Goal: Transaction & Acquisition: Book appointment/travel/reservation

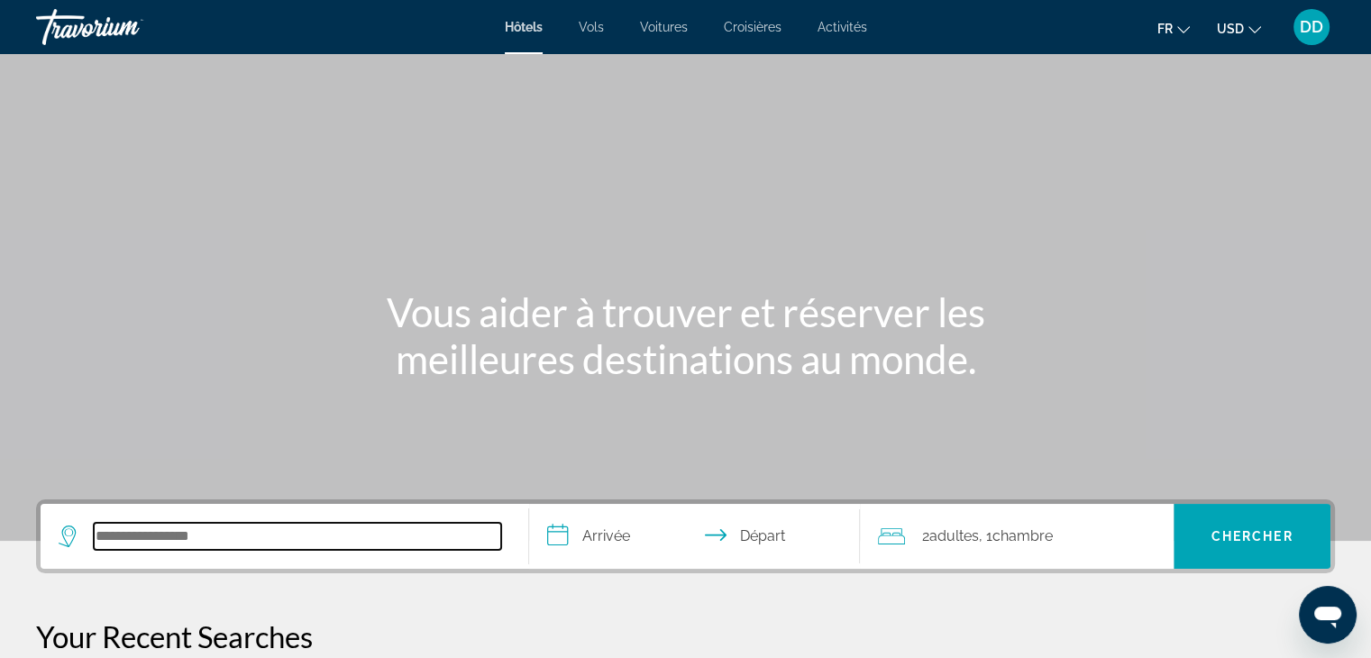
click at [161, 533] on input "Search hotel destination" at bounding box center [297, 536] width 407 height 27
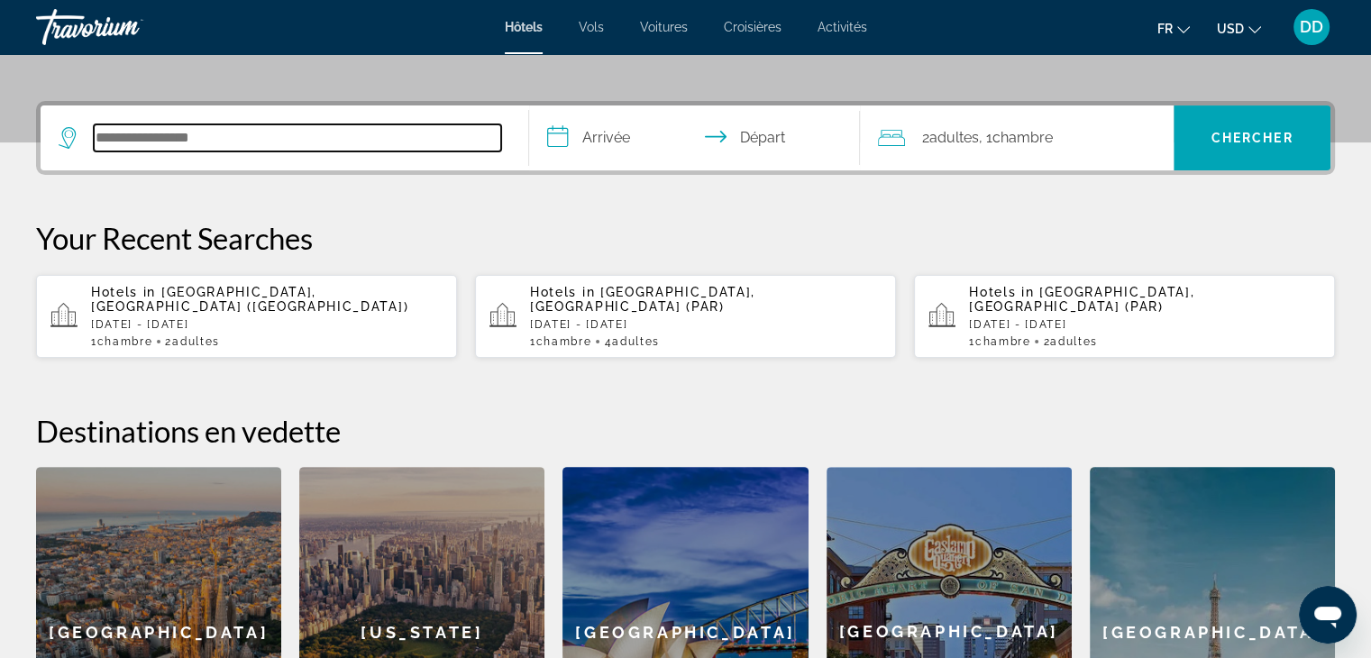
scroll to position [440, 0]
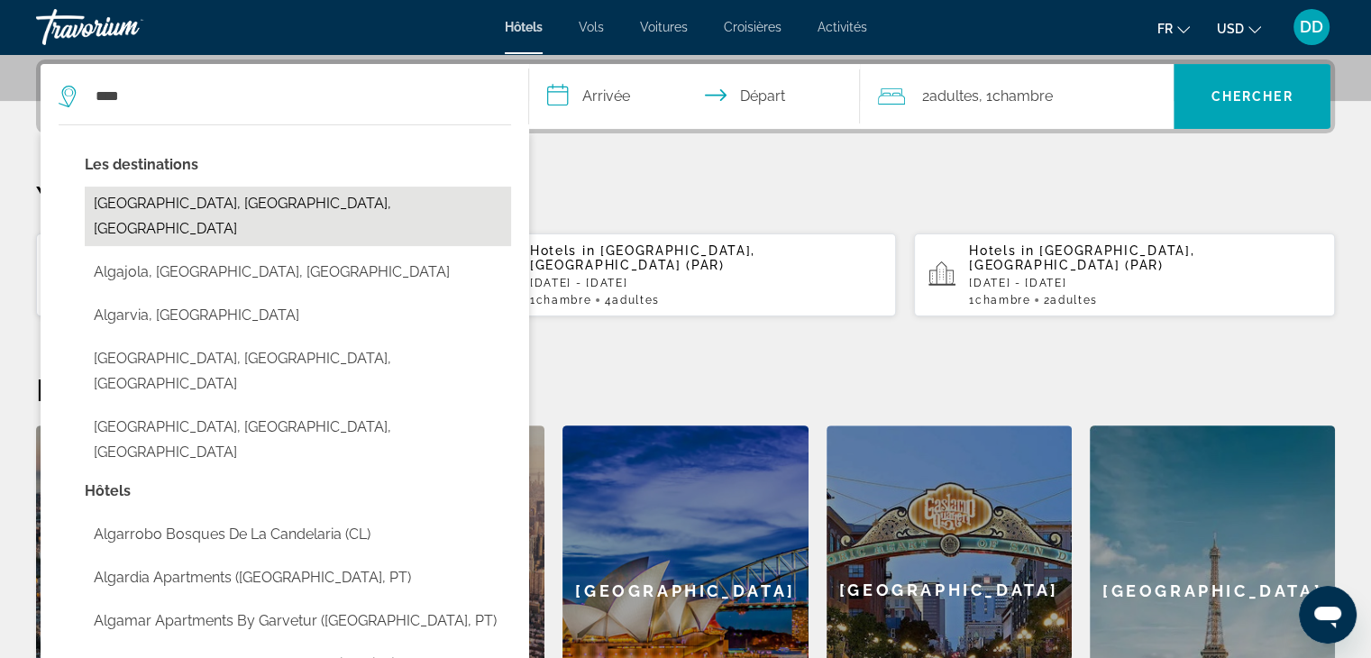
click at [127, 205] on button "[GEOGRAPHIC_DATA], [GEOGRAPHIC_DATA], [GEOGRAPHIC_DATA]" at bounding box center [298, 216] width 426 height 59
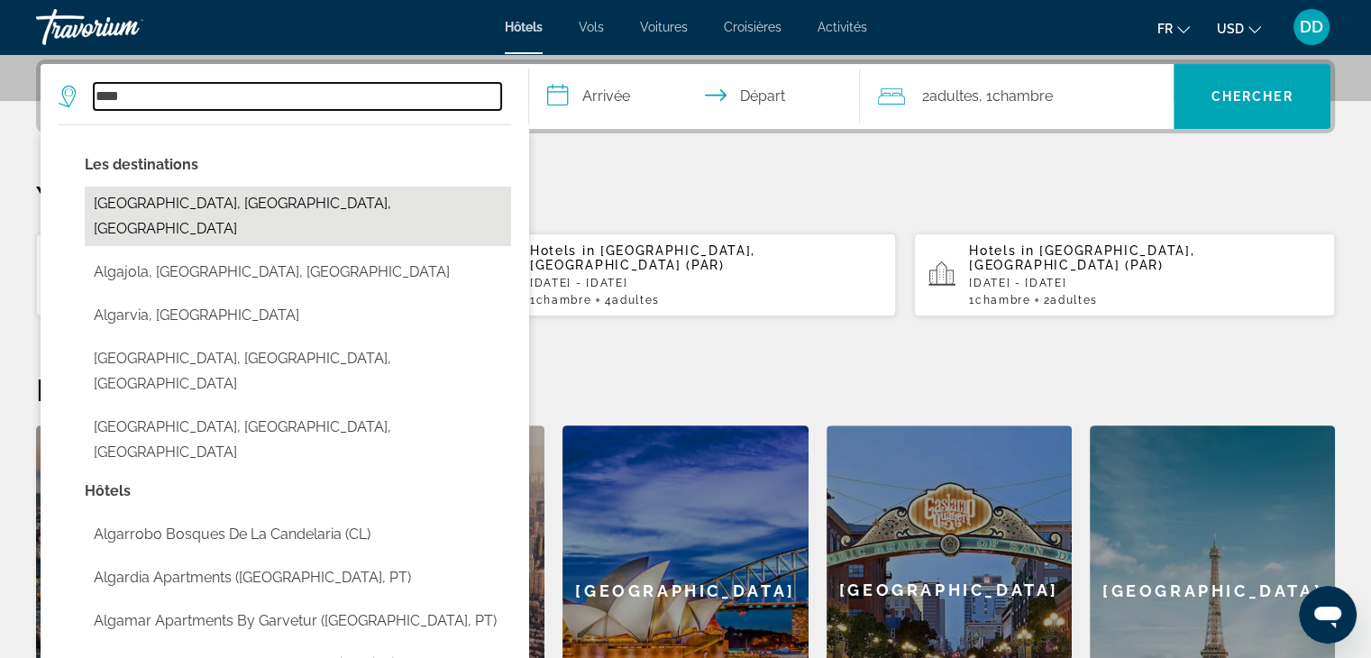
type input "**********"
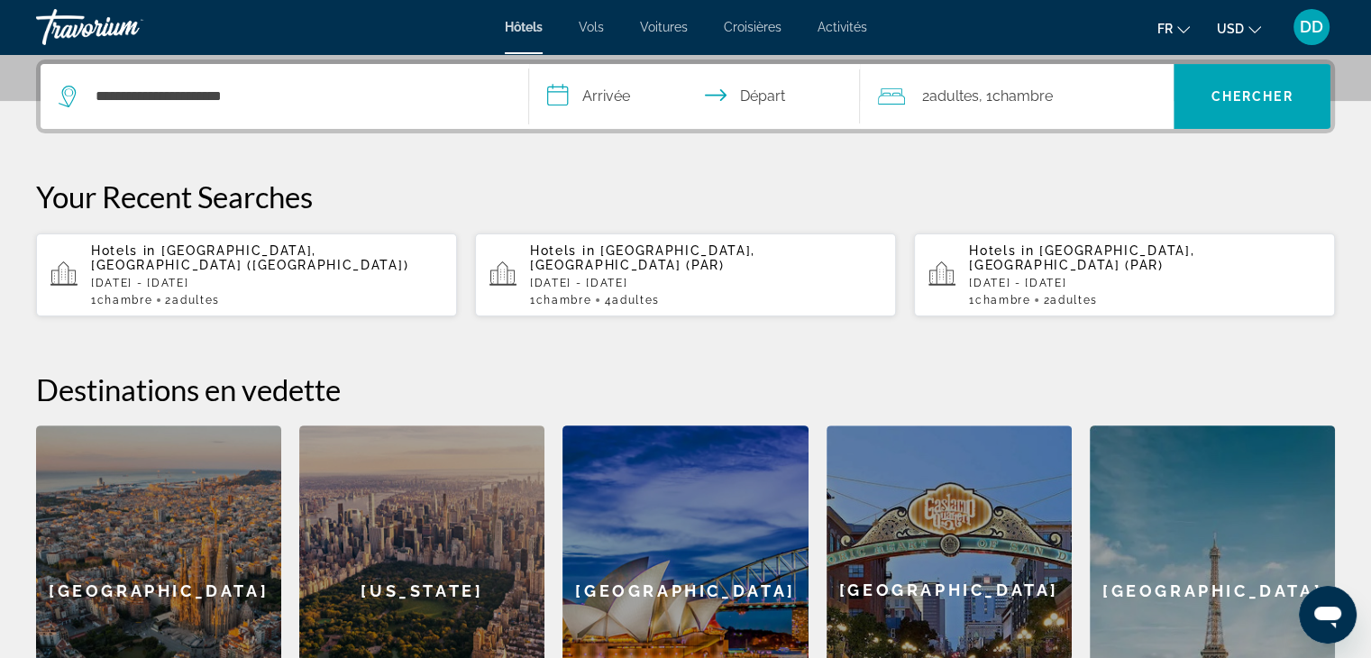
click at [604, 96] on input "**********" at bounding box center [698, 99] width 339 height 70
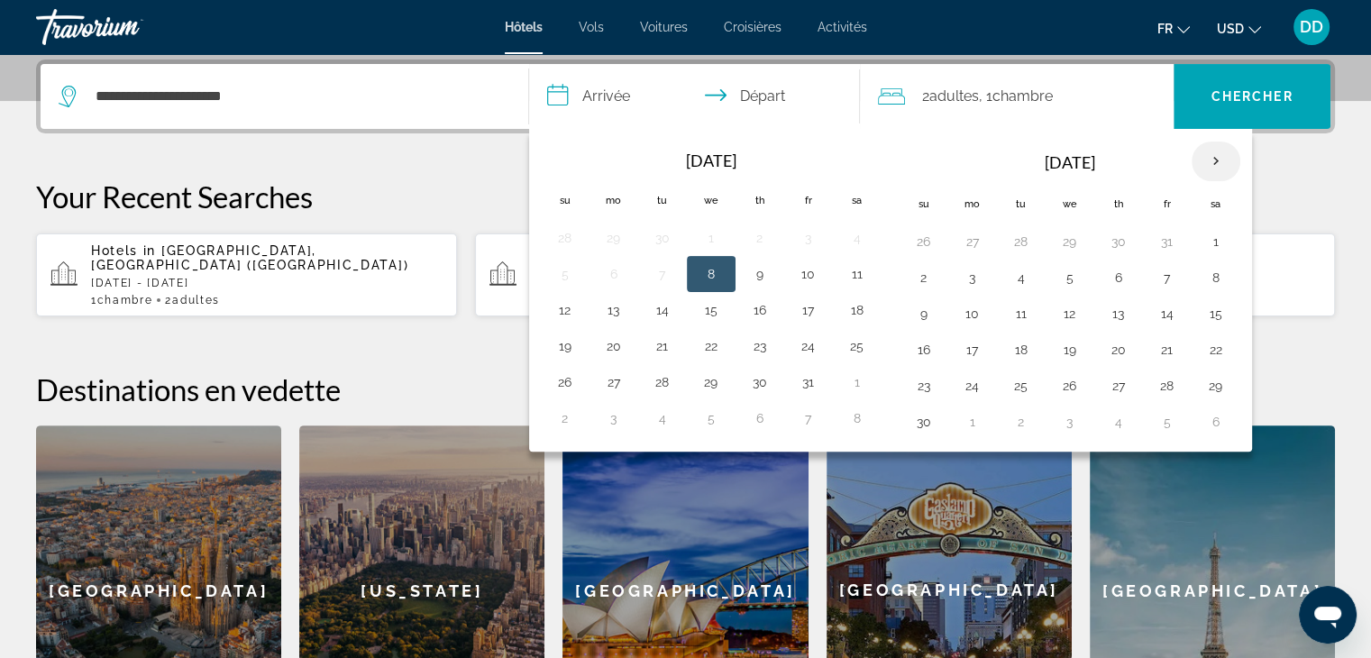
click at [1211, 156] on th "Next month" at bounding box center [1215, 161] width 49 height 40
click at [919, 314] on button "8" at bounding box center [923, 313] width 29 height 25
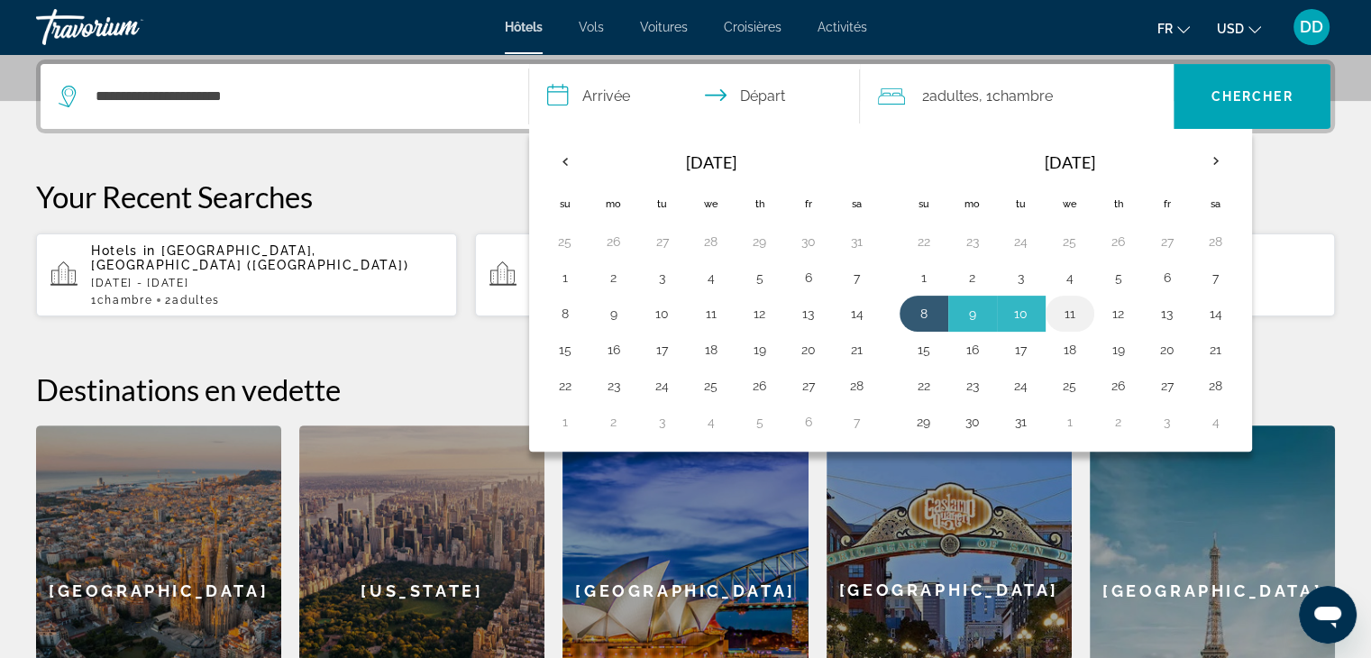
click at [1062, 312] on button "11" at bounding box center [1069, 313] width 29 height 25
type input "**********"
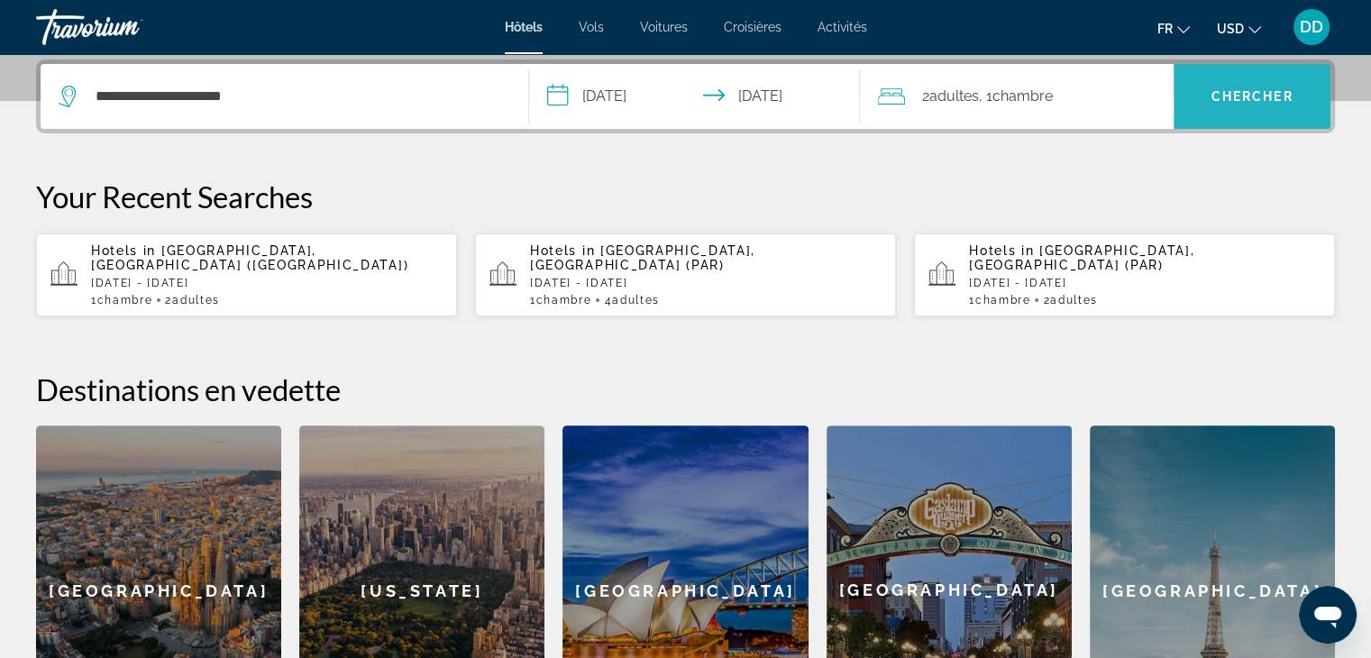
click at [1245, 97] on span "Chercher" at bounding box center [1252, 96] width 82 height 14
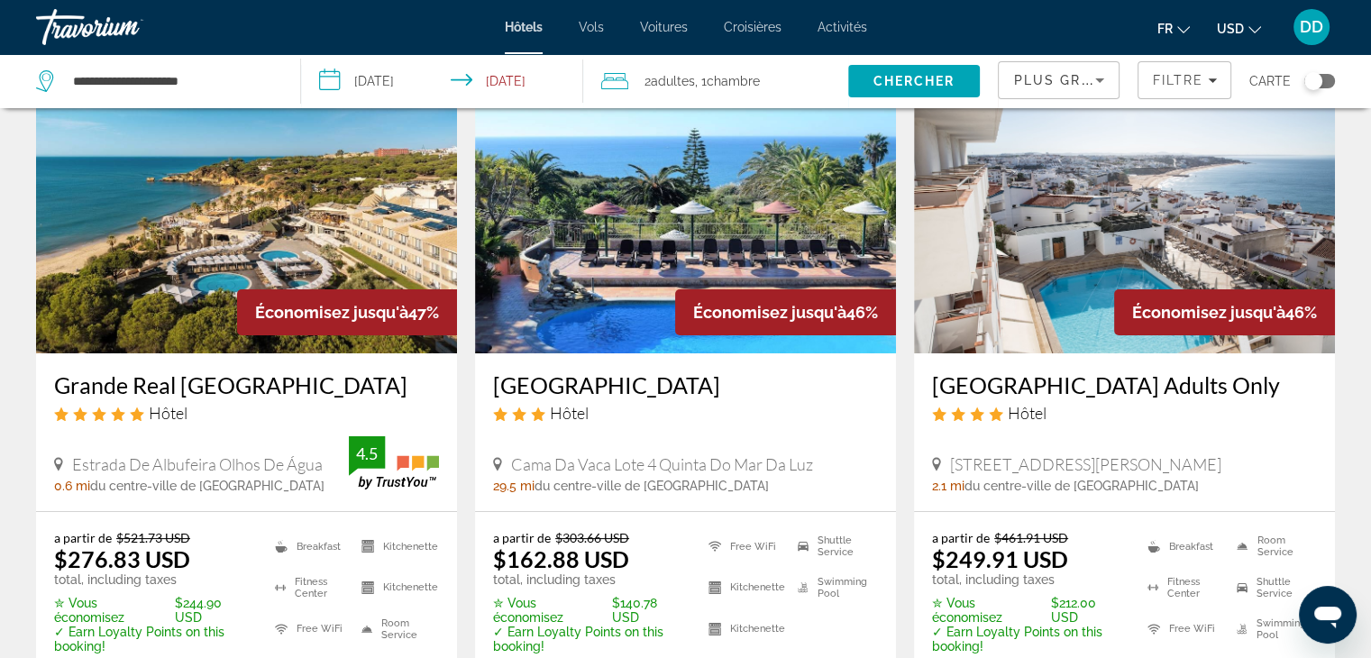
scroll to position [108, 0]
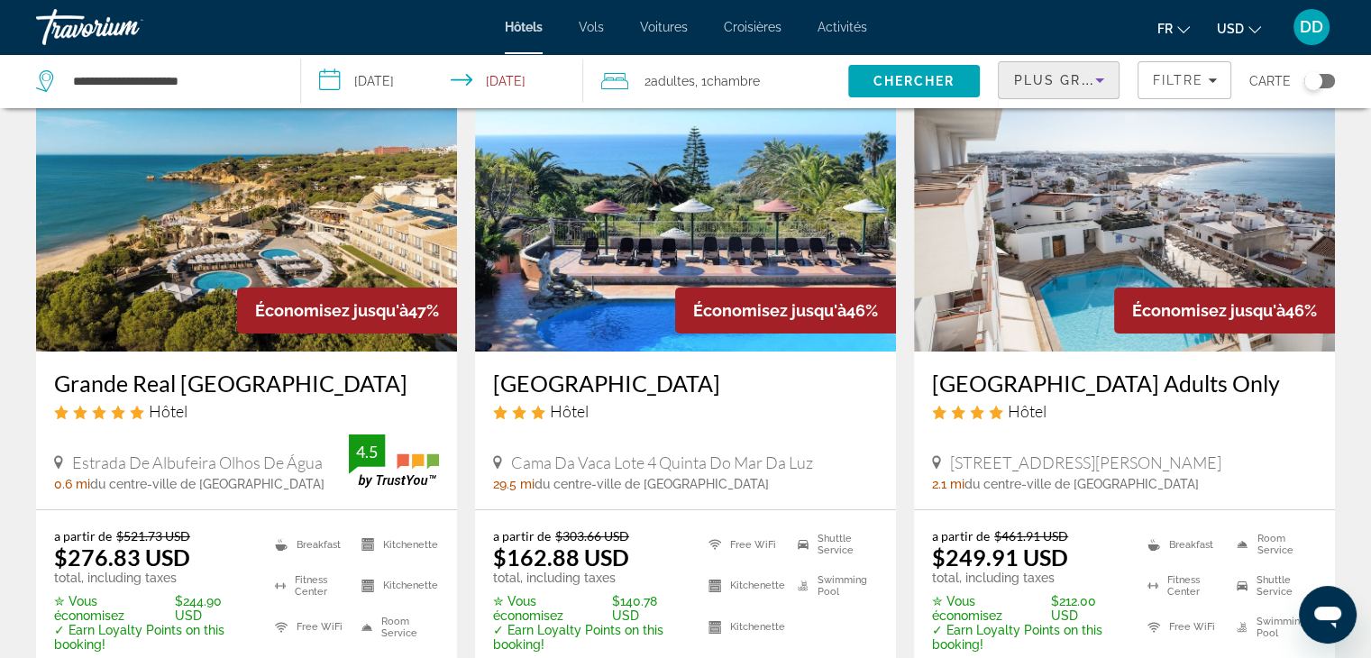
click at [1099, 73] on icon "Sort by" at bounding box center [1100, 80] width 22 height 22
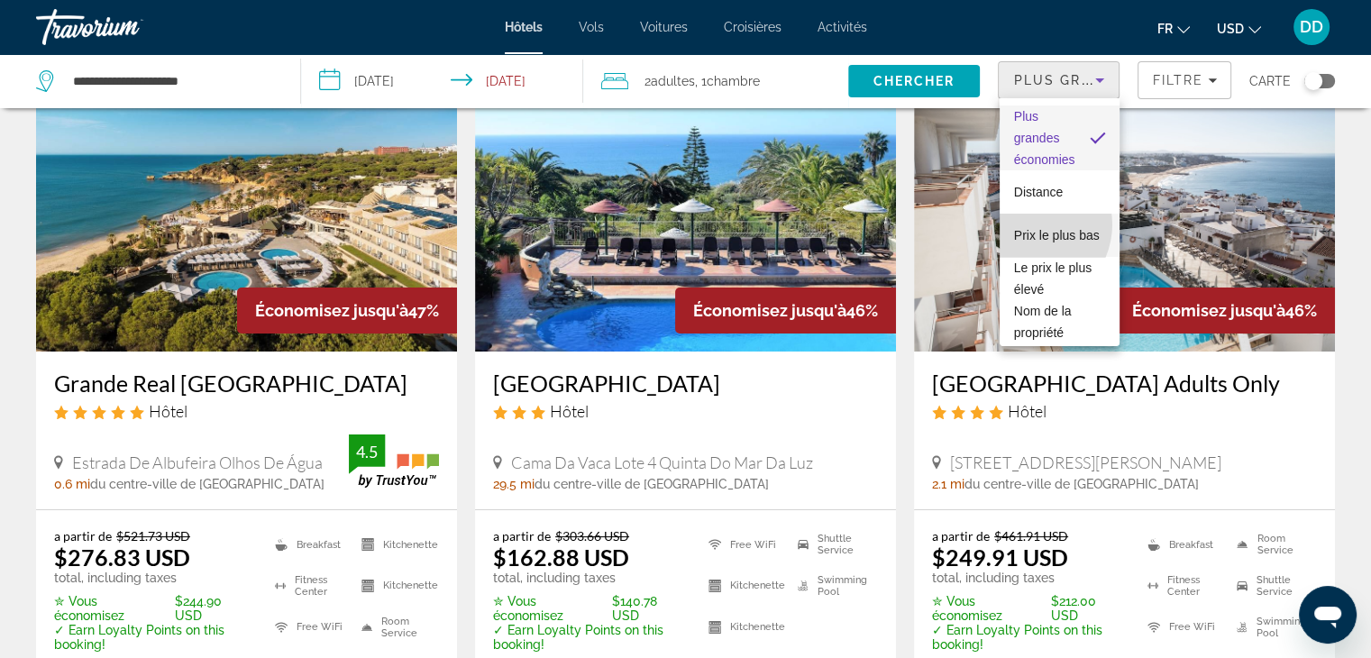
click at [1027, 228] on span "Prix le plus bas" at bounding box center [1057, 235] width 86 height 14
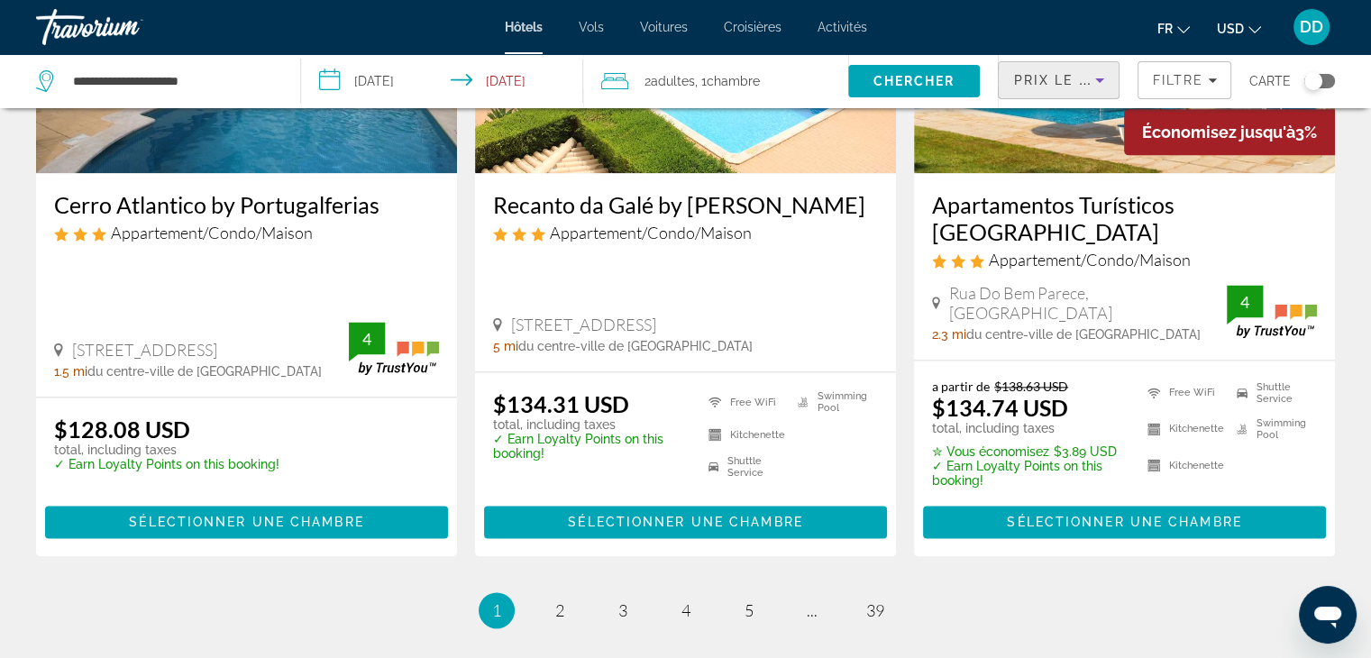
scroll to position [2437, 0]
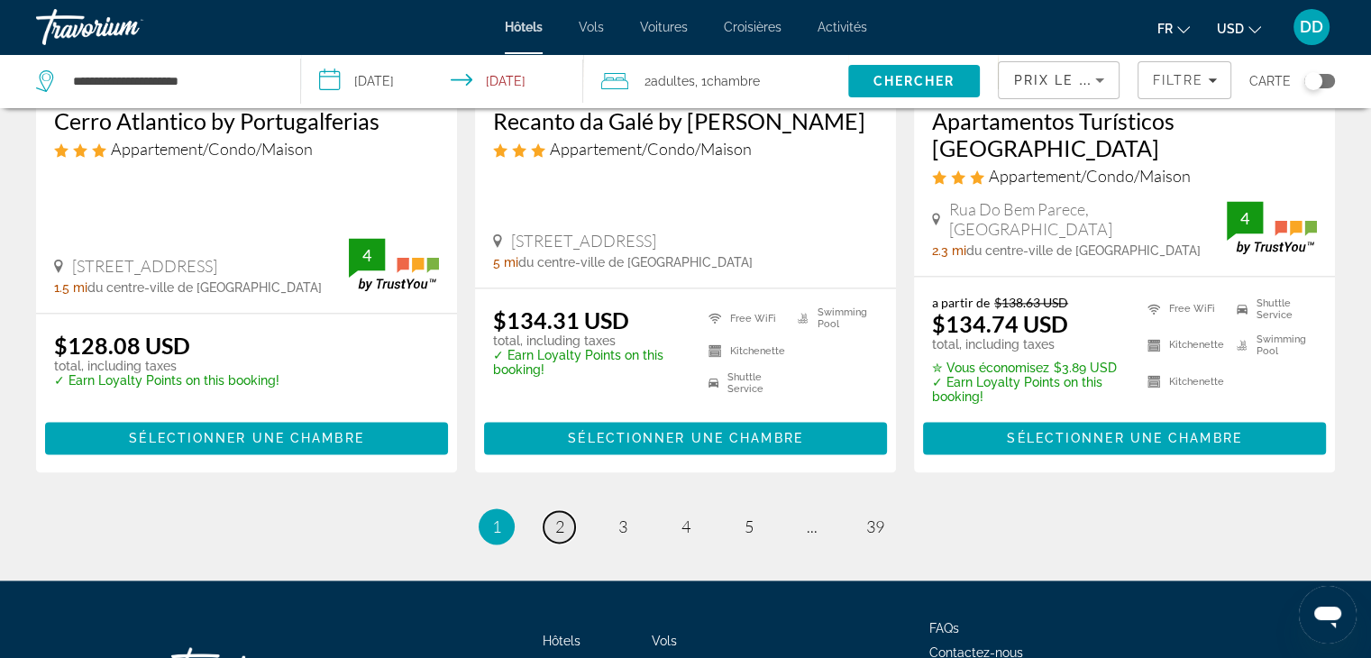
click at [557, 516] on span "2" at bounding box center [559, 526] width 9 height 20
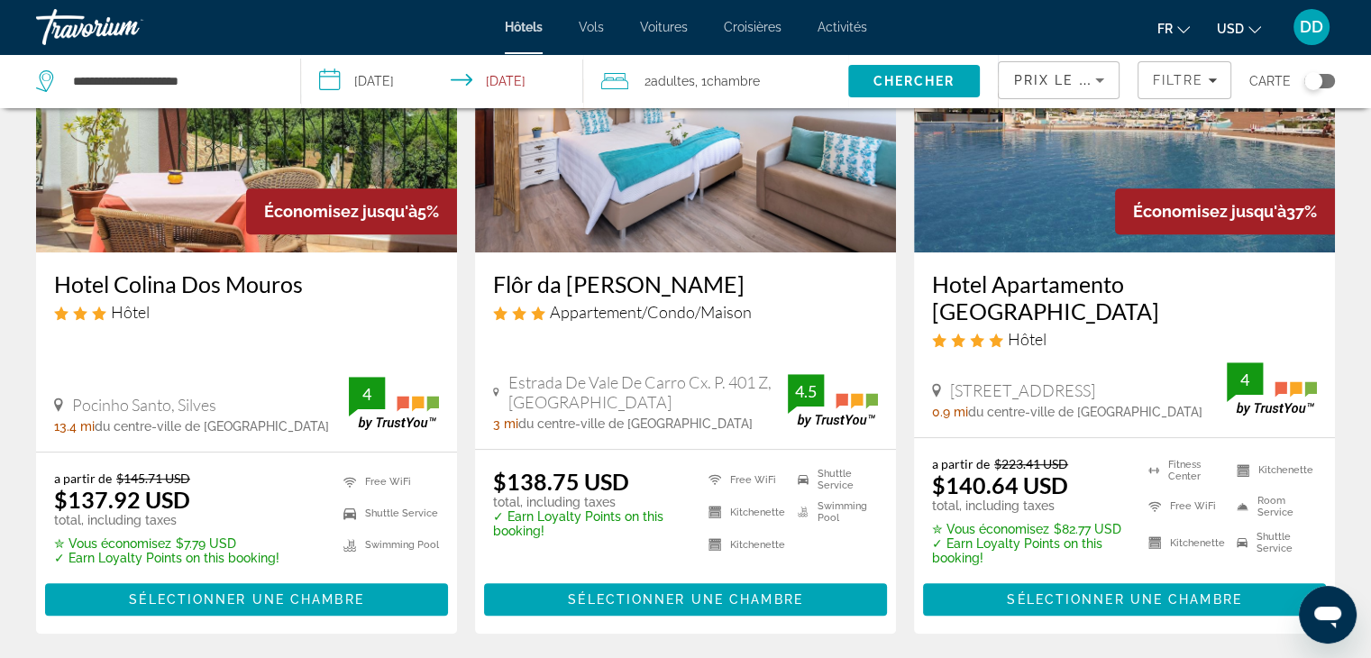
scroll to position [936, 0]
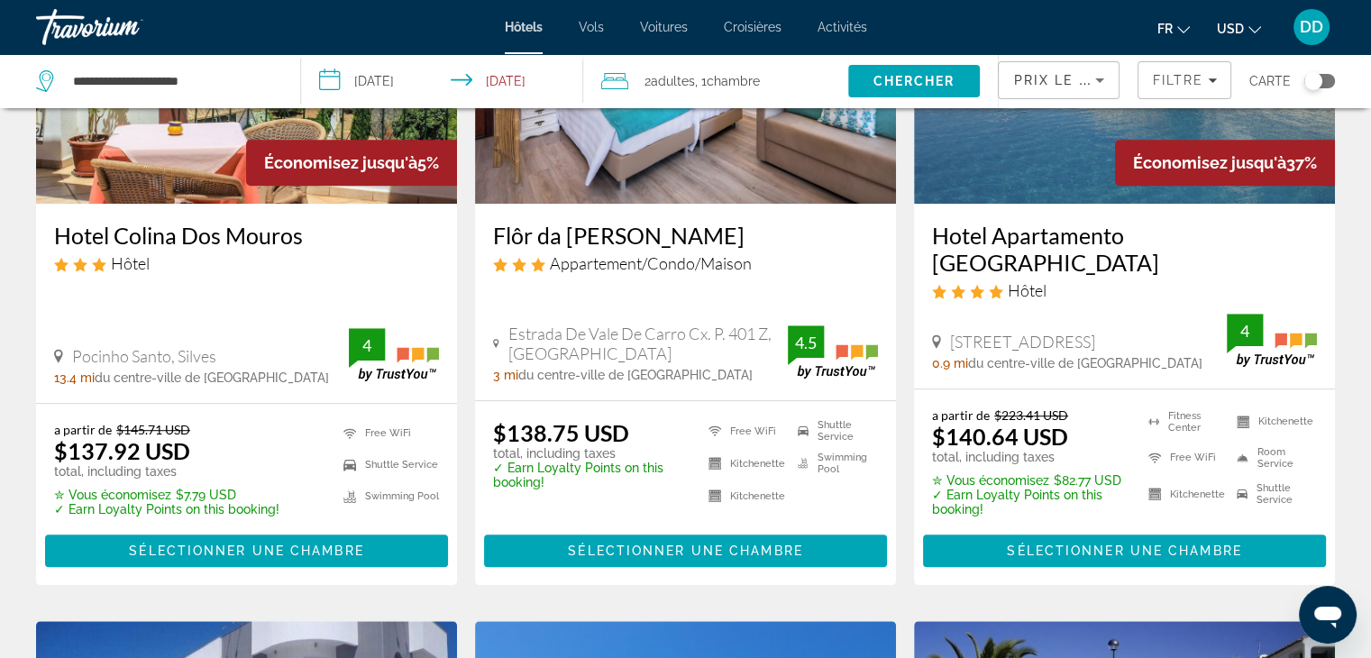
click at [649, 162] on img "Main content" at bounding box center [685, 59] width 421 height 288
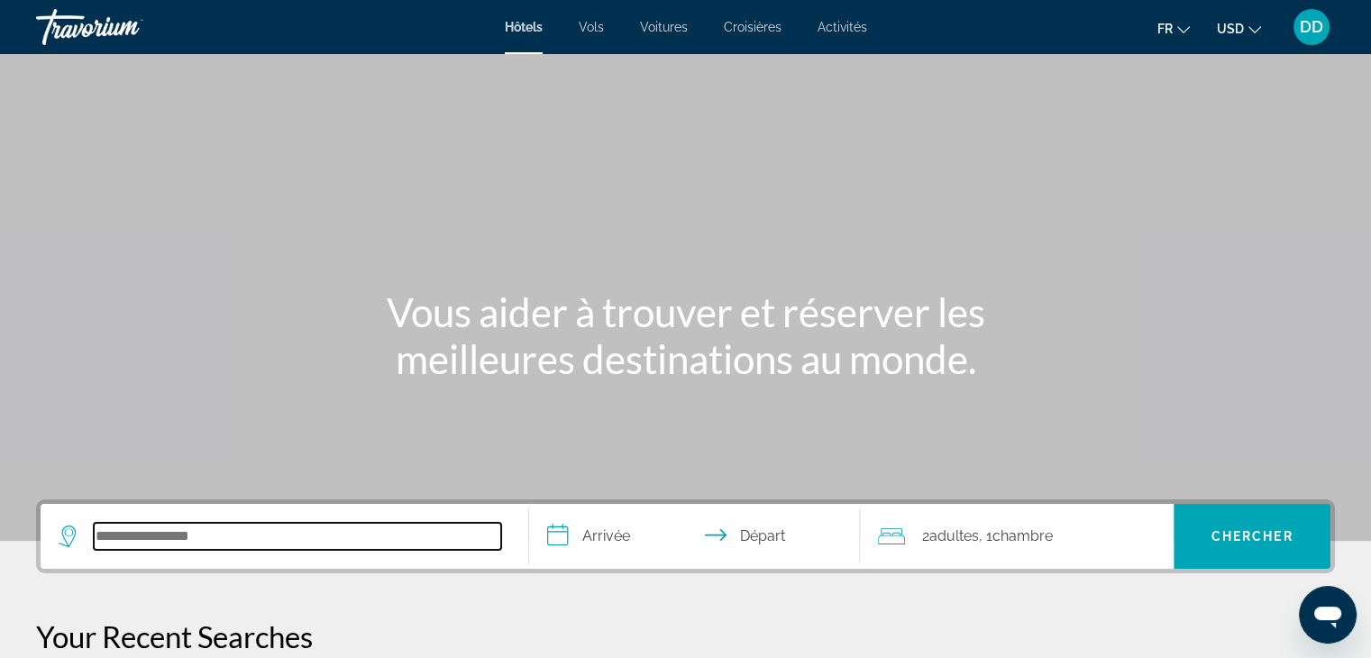
click at [182, 532] on input "Search hotel destination" at bounding box center [297, 536] width 407 height 27
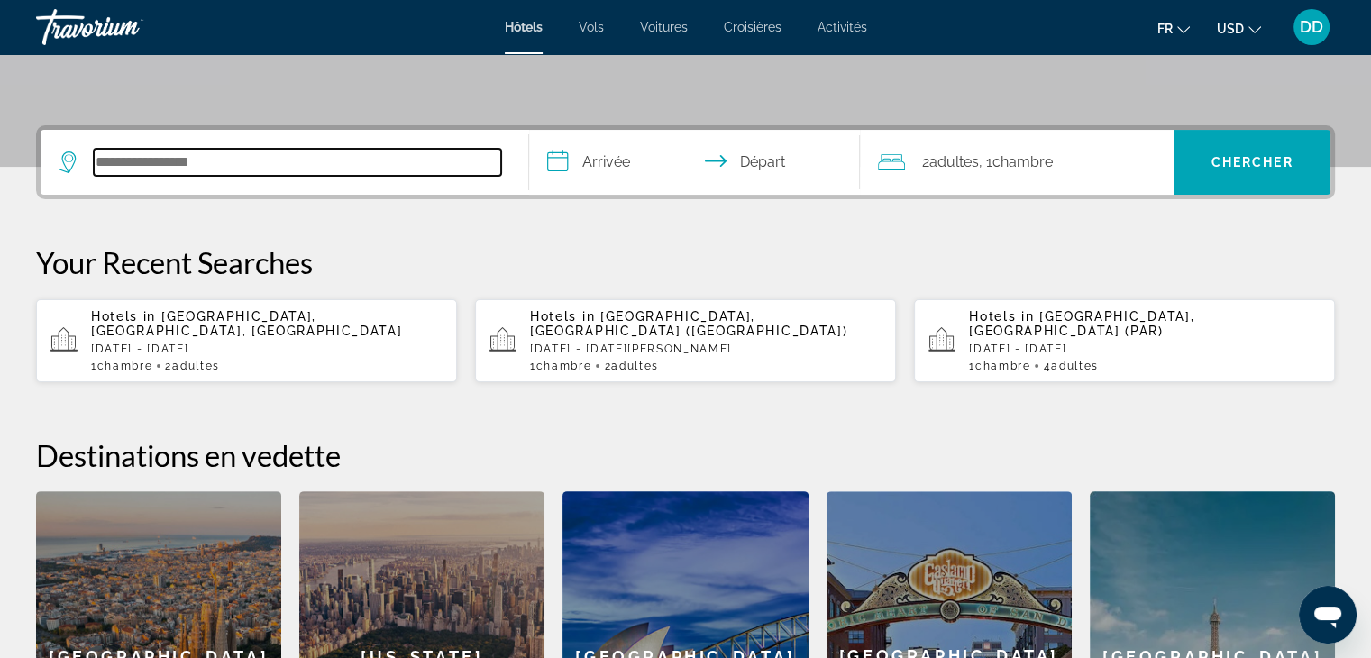
scroll to position [440, 0]
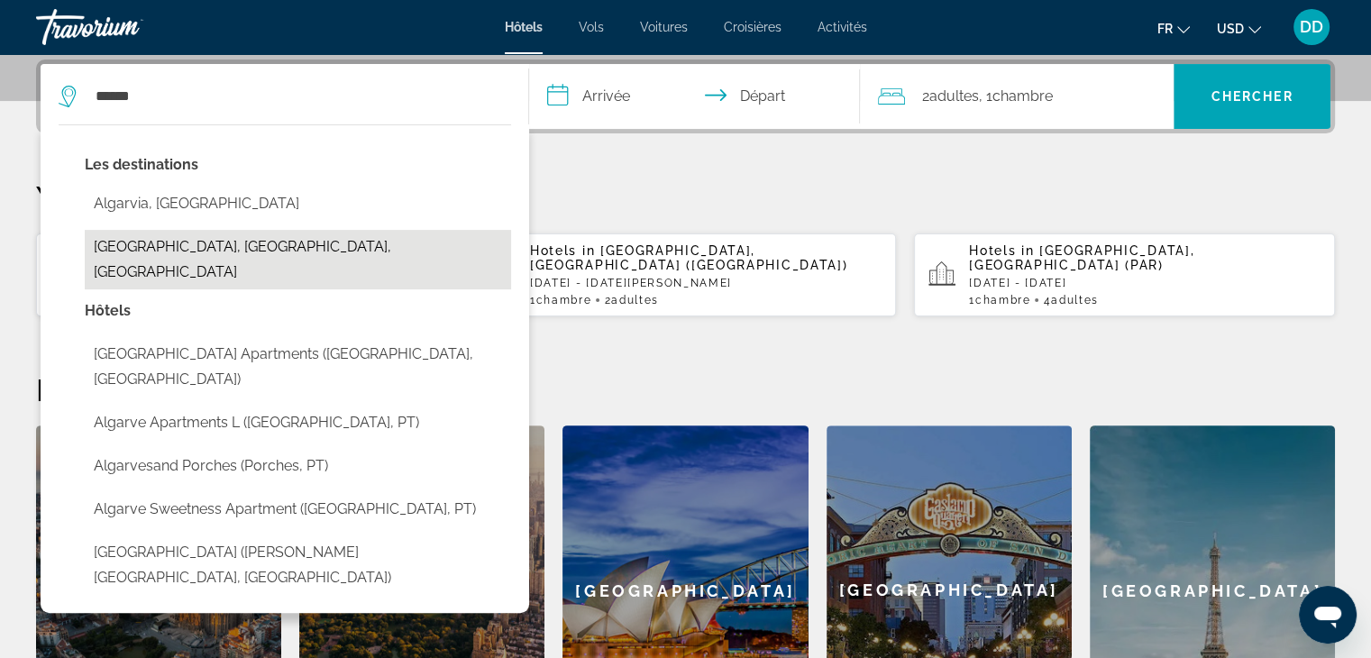
click at [139, 247] on button "[GEOGRAPHIC_DATA], [GEOGRAPHIC_DATA], [GEOGRAPHIC_DATA]" at bounding box center [298, 259] width 426 height 59
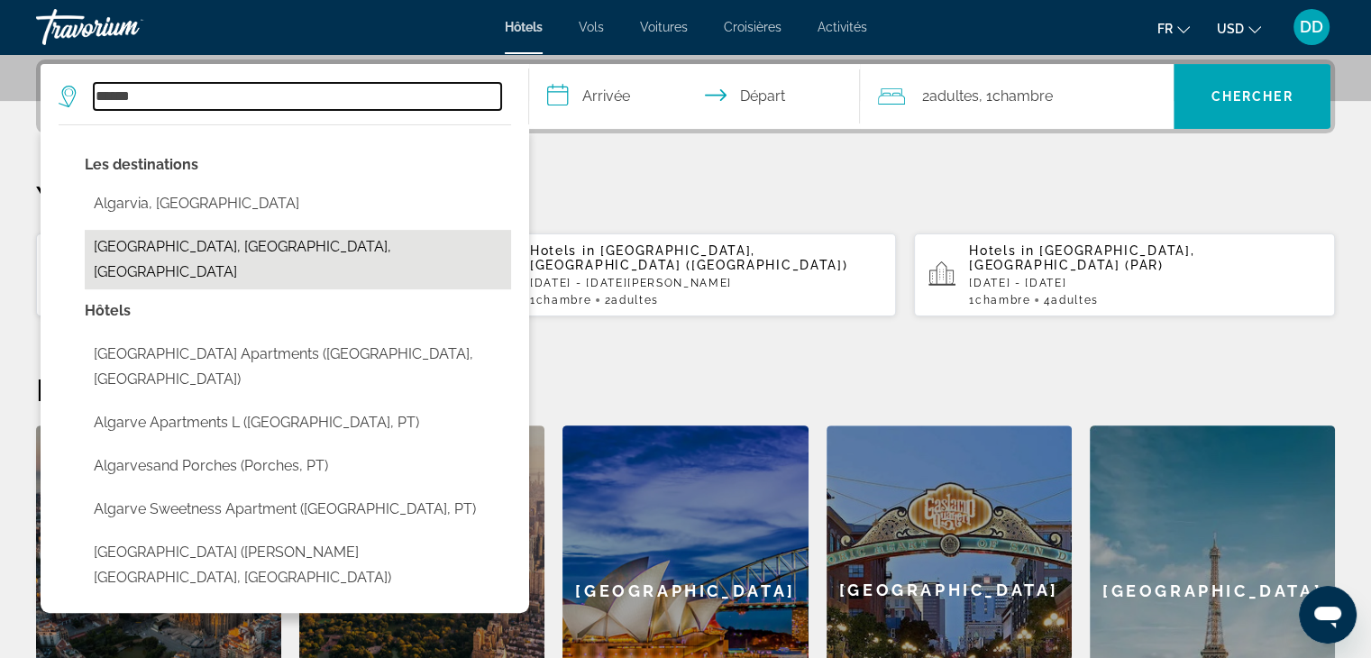
type input "**********"
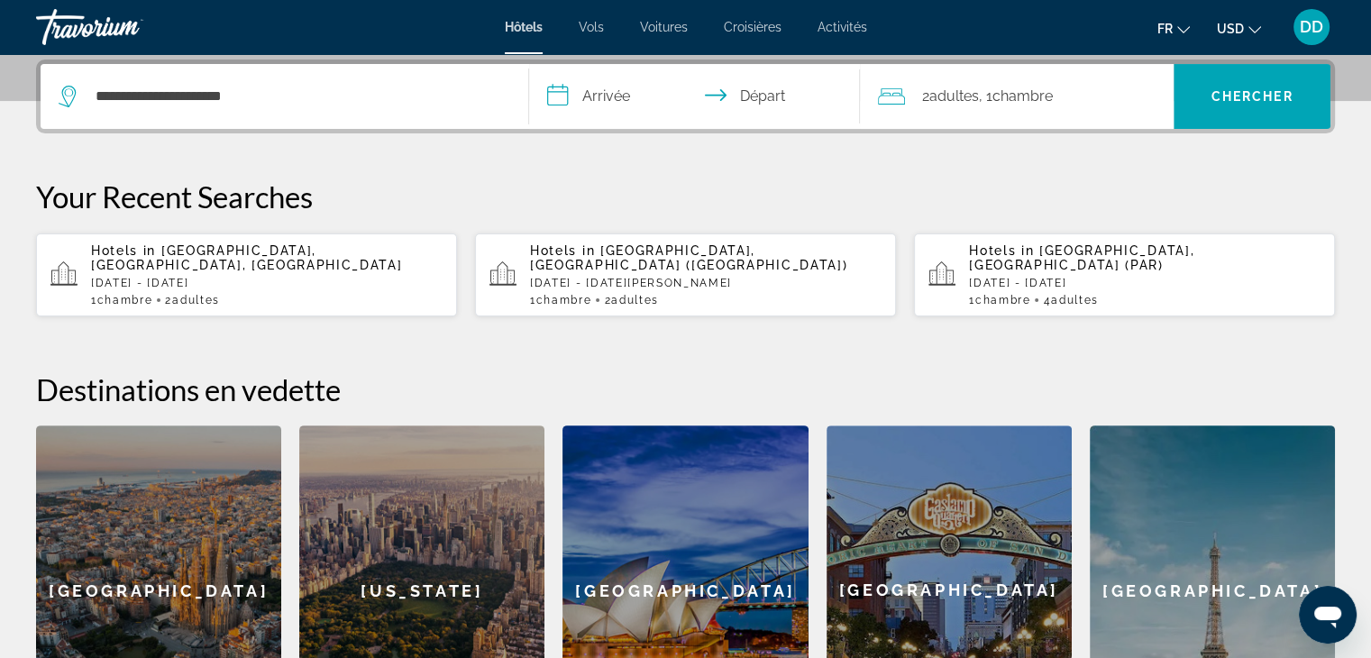
click at [593, 96] on input "**********" at bounding box center [698, 99] width 339 height 70
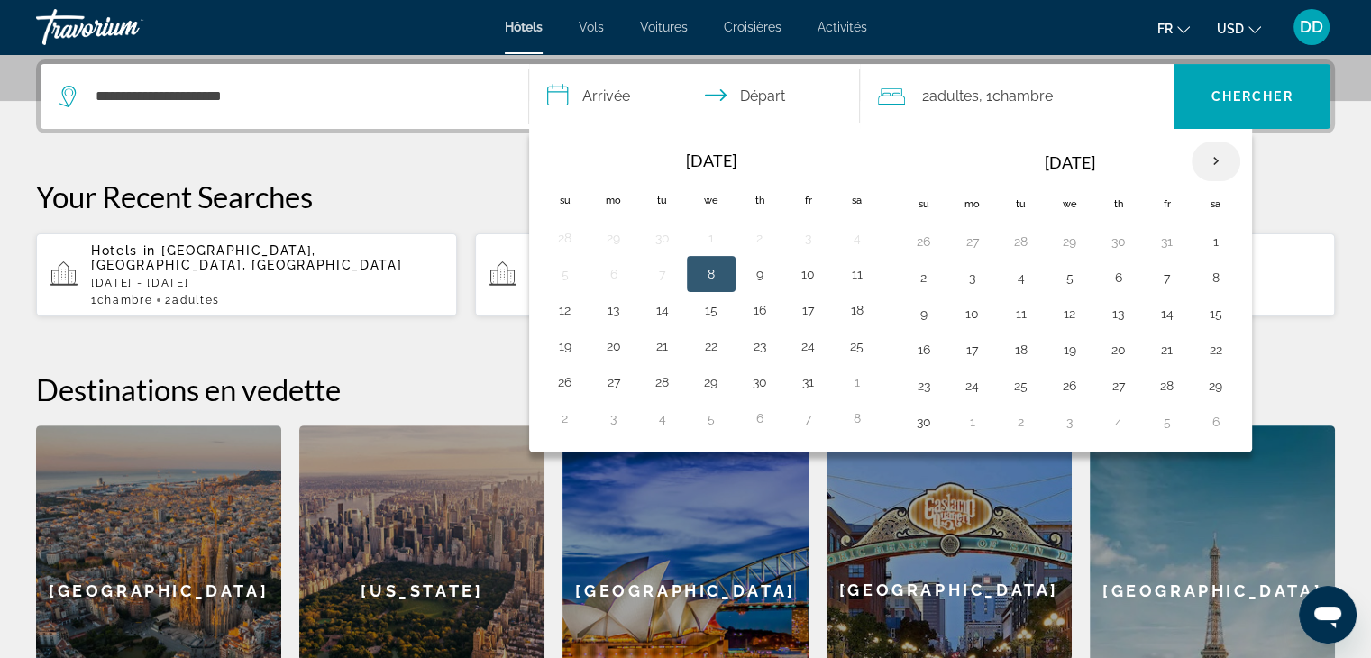
click at [1215, 160] on th "Next month" at bounding box center [1215, 161] width 49 height 40
click at [917, 343] on button "15" at bounding box center [923, 349] width 29 height 25
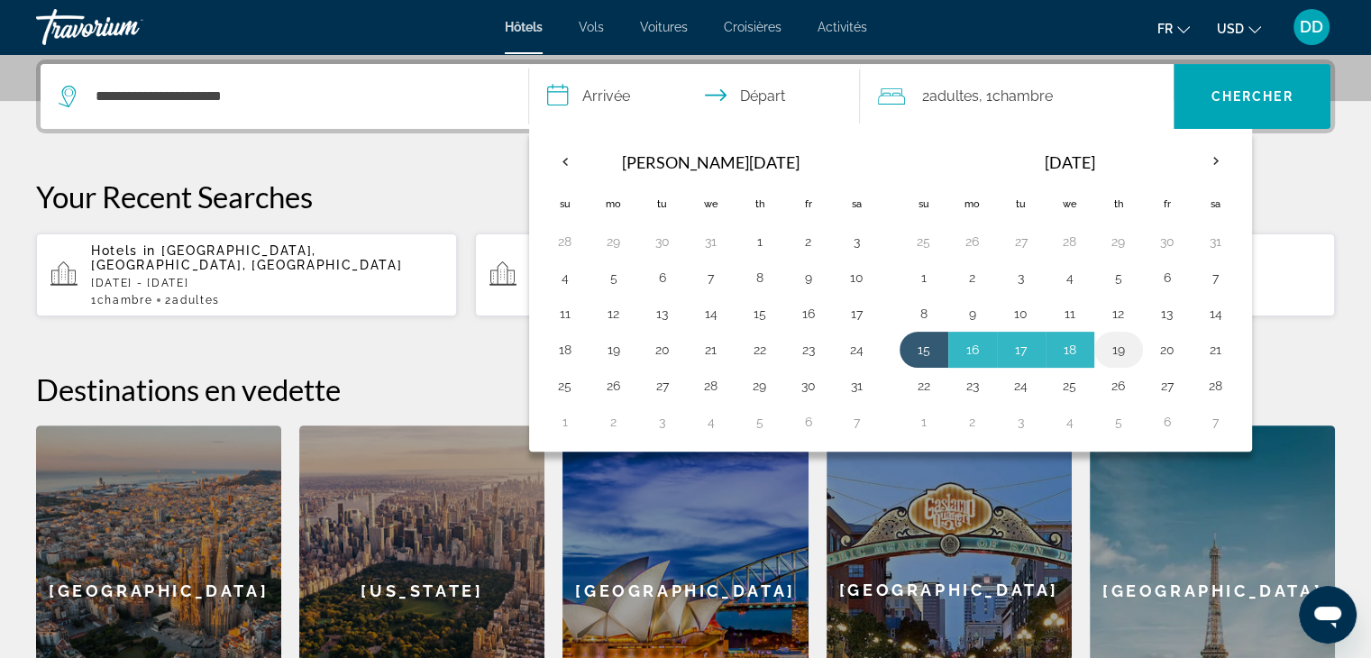
click at [1114, 343] on button "19" at bounding box center [1118, 349] width 29 height 25
type input "**********"
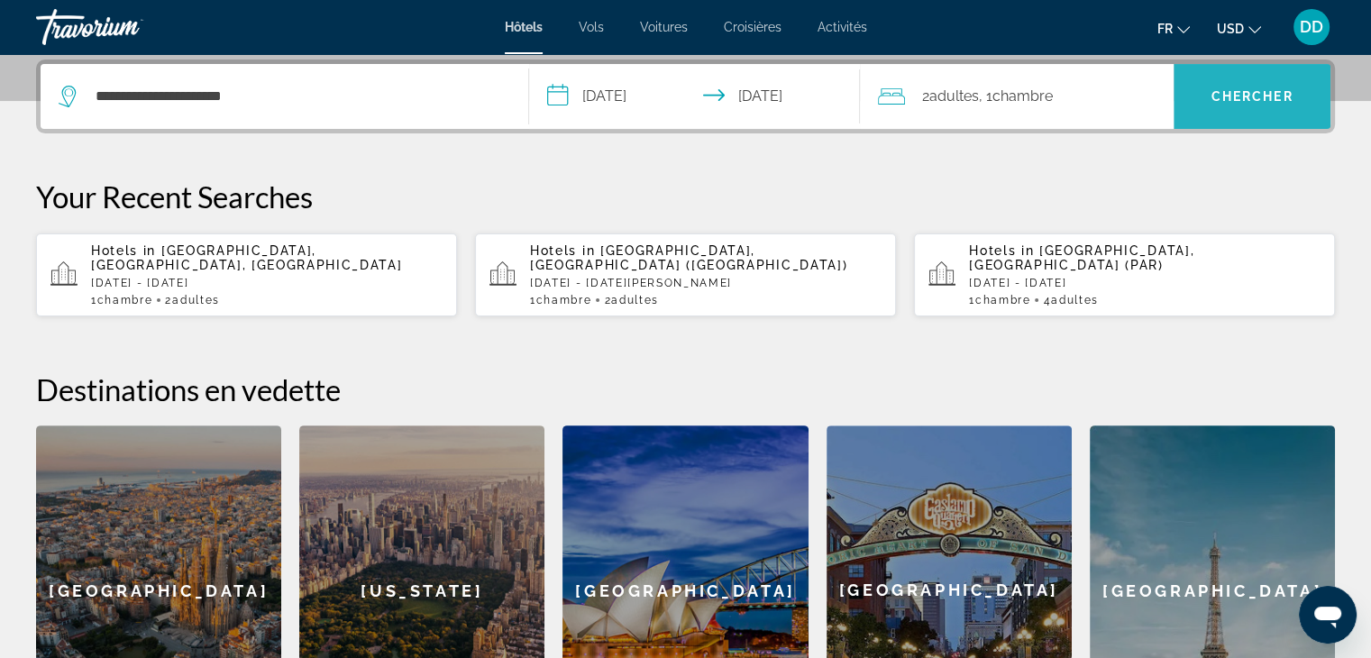
click at [1259, 102] on span "Chercher" at bounding box center [1252, 96] width 82 height 14
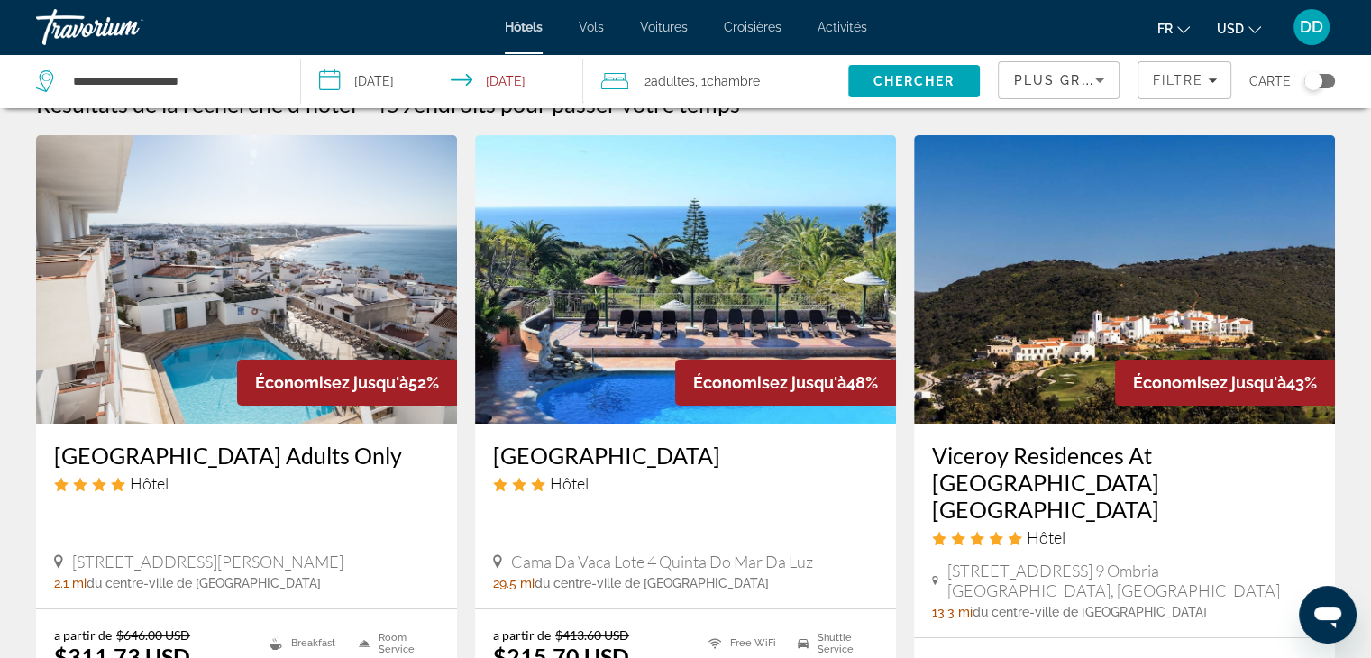
scroll to position [48, 0]
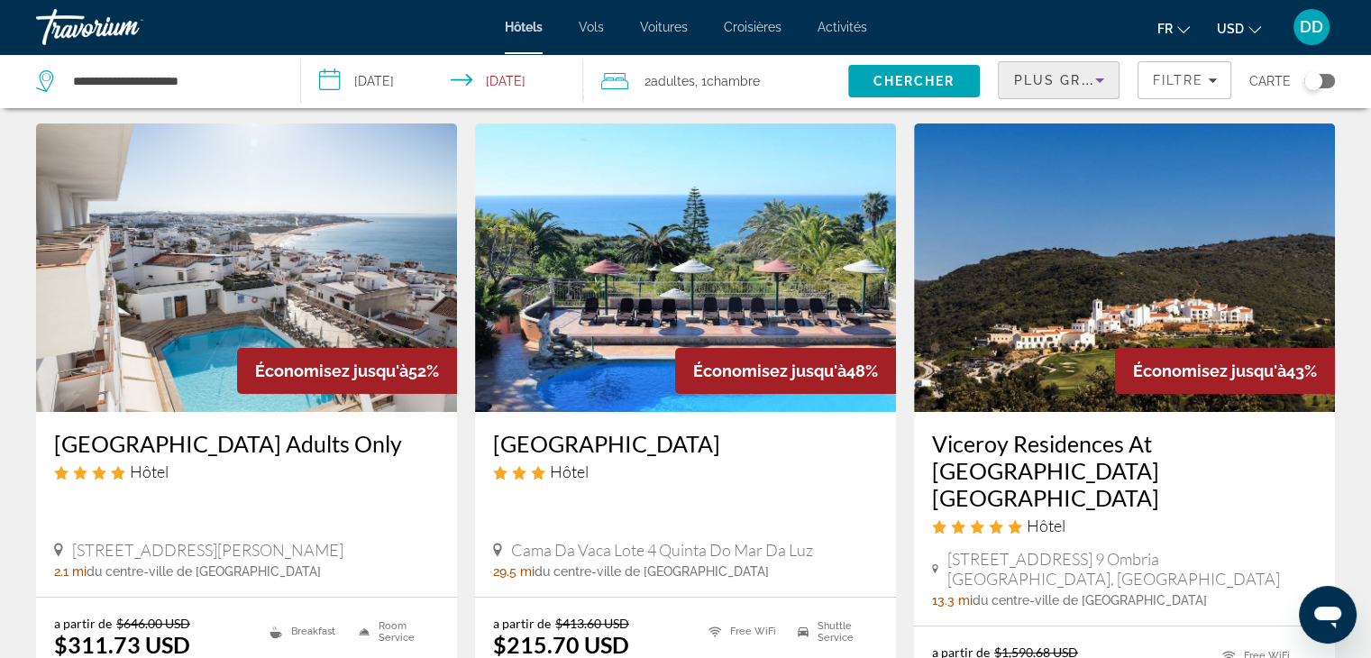
click at [1103, 78] on icon "Sort by" at bounding box center [1100, 80] width 22 height 22
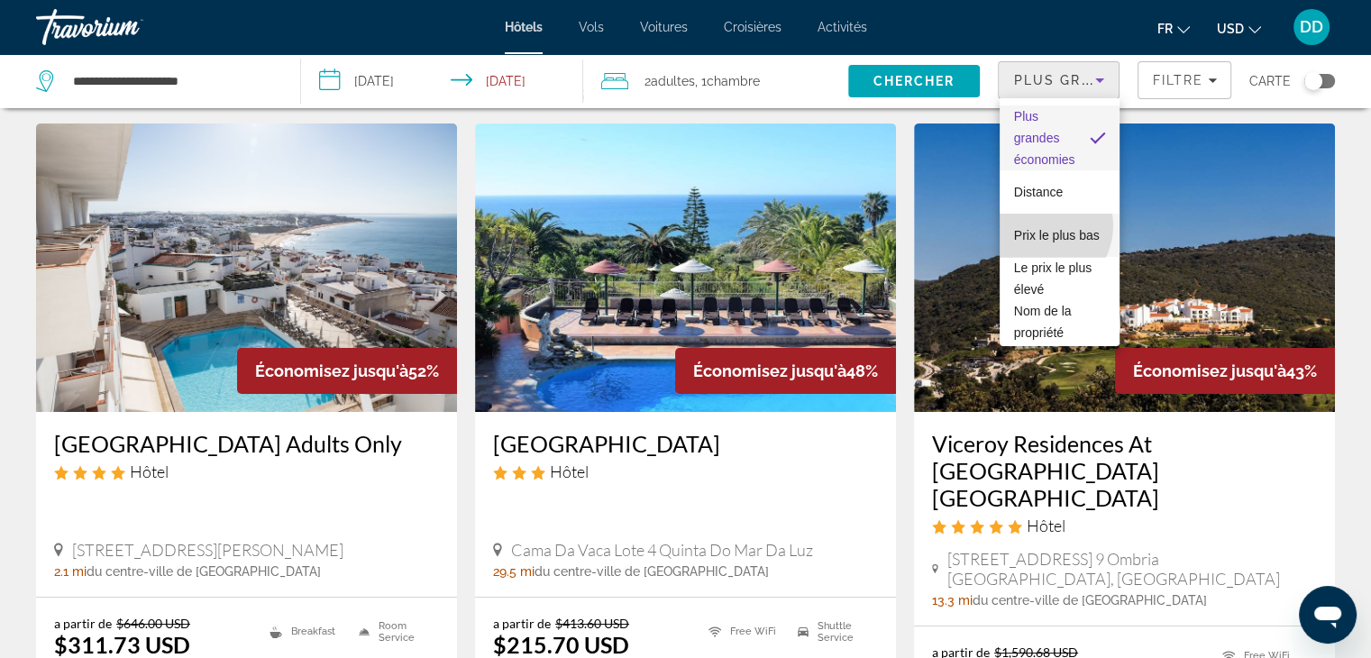
click at [1039, 228] on span "Prix le plus bas" at bounding box center [1057, 235] width 86 height 14
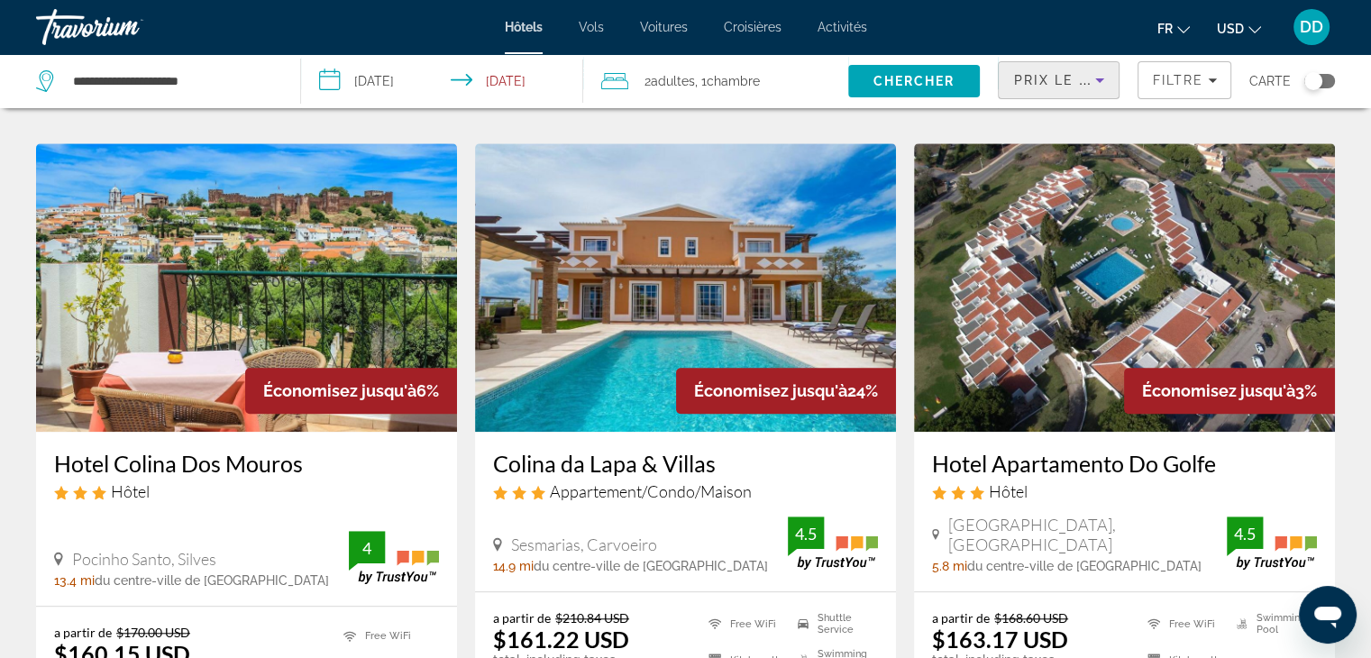
scroll to position [1352, 0]
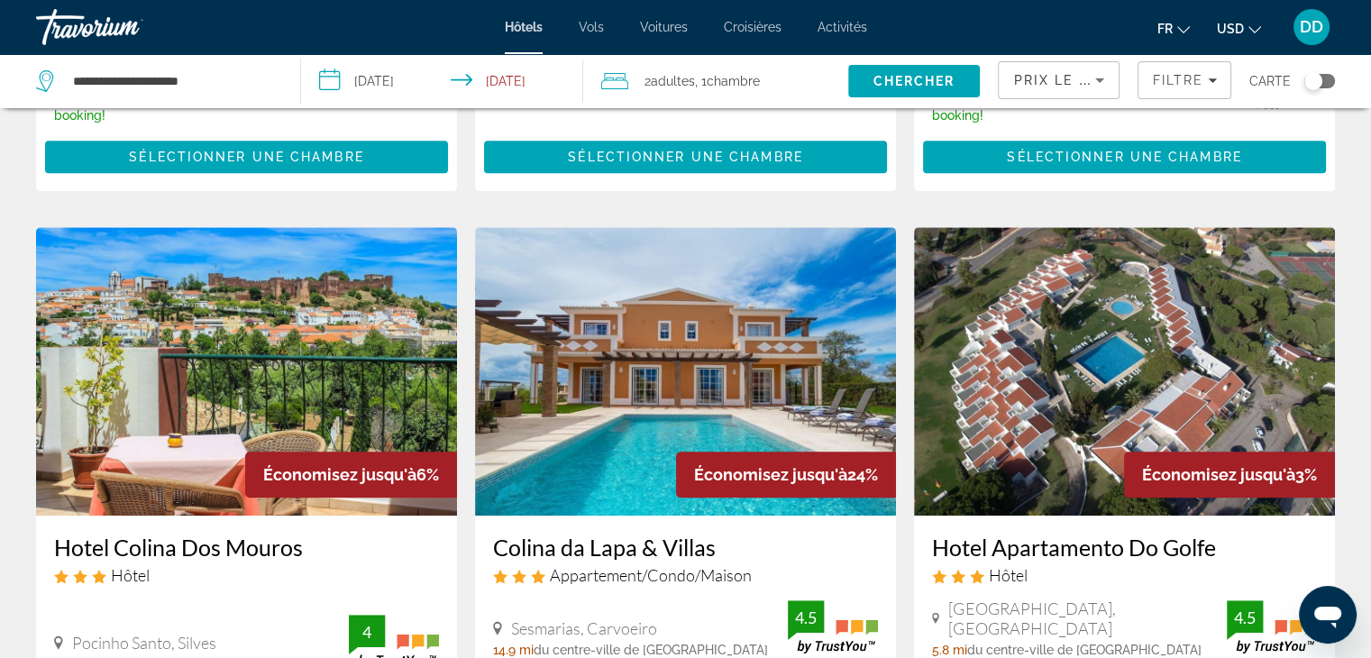
click at [1139, 292] on img "Main content" at bounding box center [1124, 371] width 421 height 288
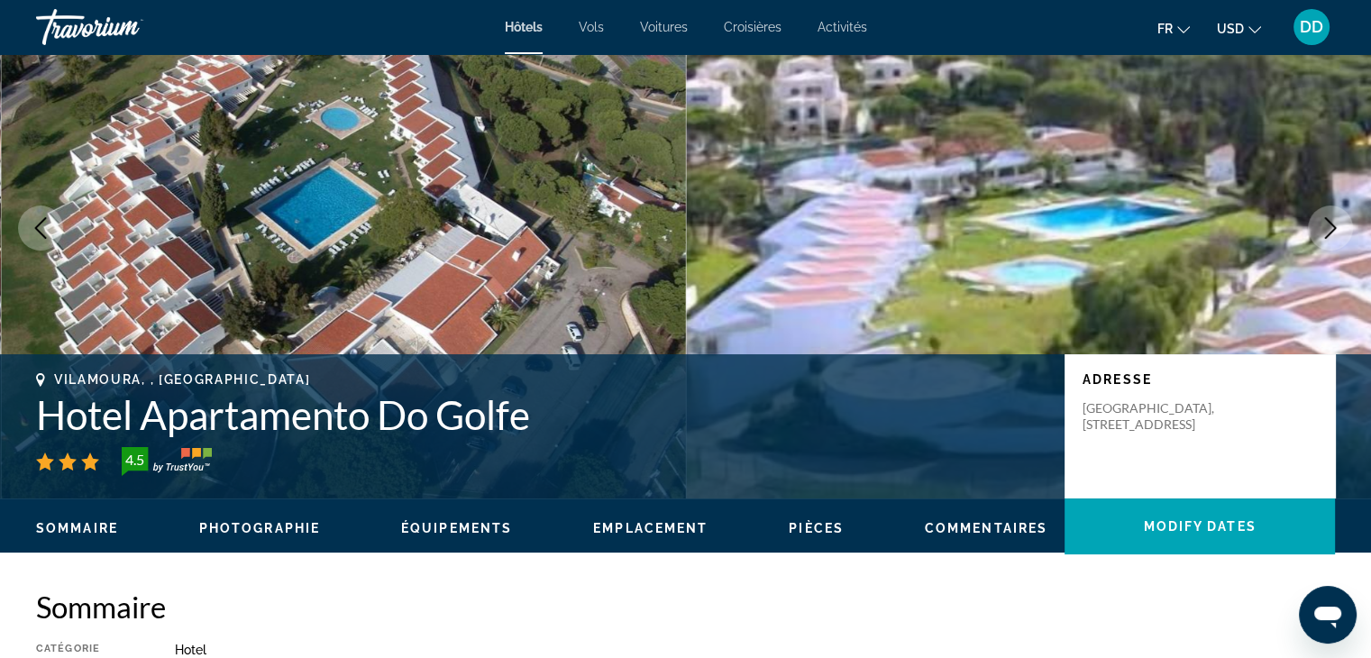
scroll to position [72, 0]
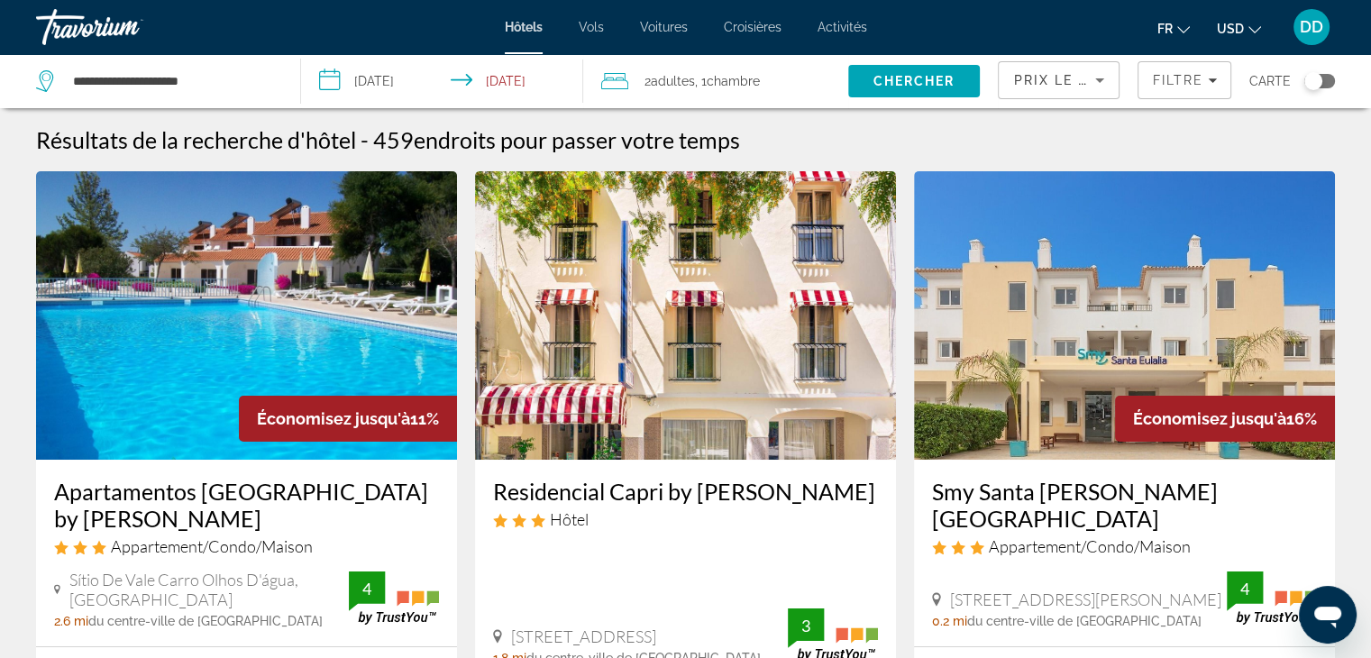
click at [208, 236] on img "Main content" at bounding box center [246, 315] width 421 height 288
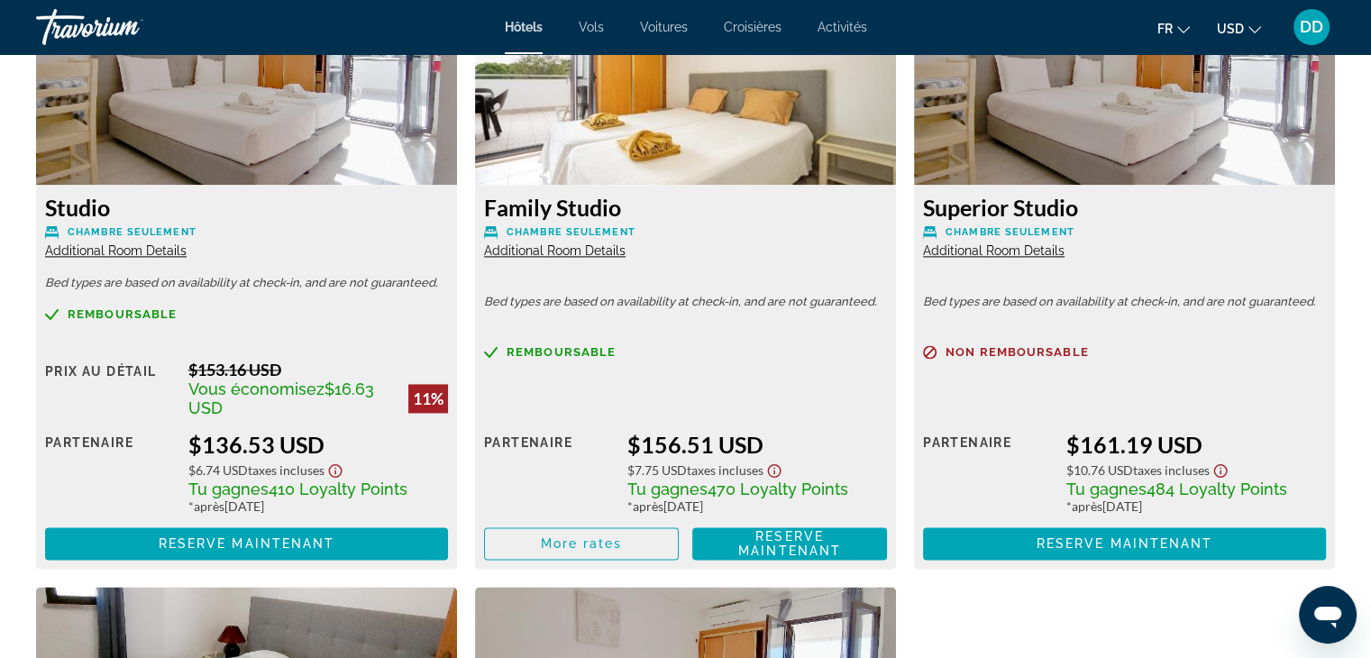
scroll to position [2593, 0]
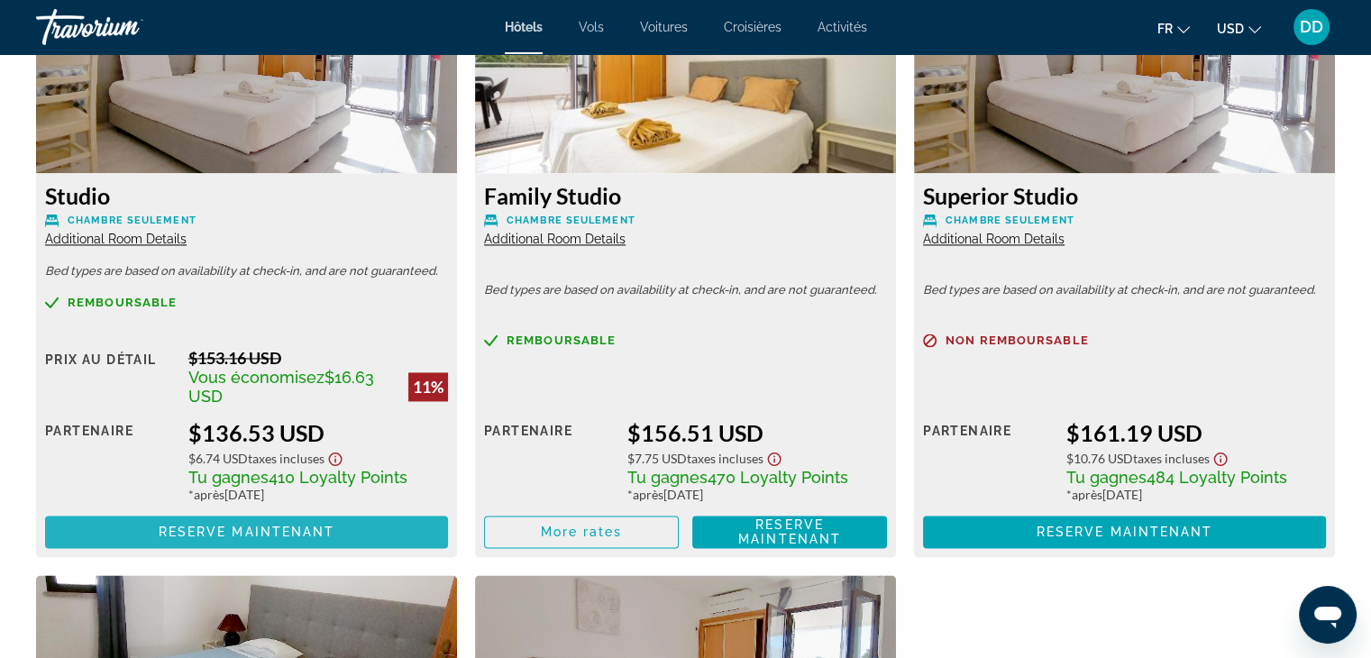
click at [293, 531] on span "Reserve maintenant" at bounding box center [247, 531] width 177 height 14
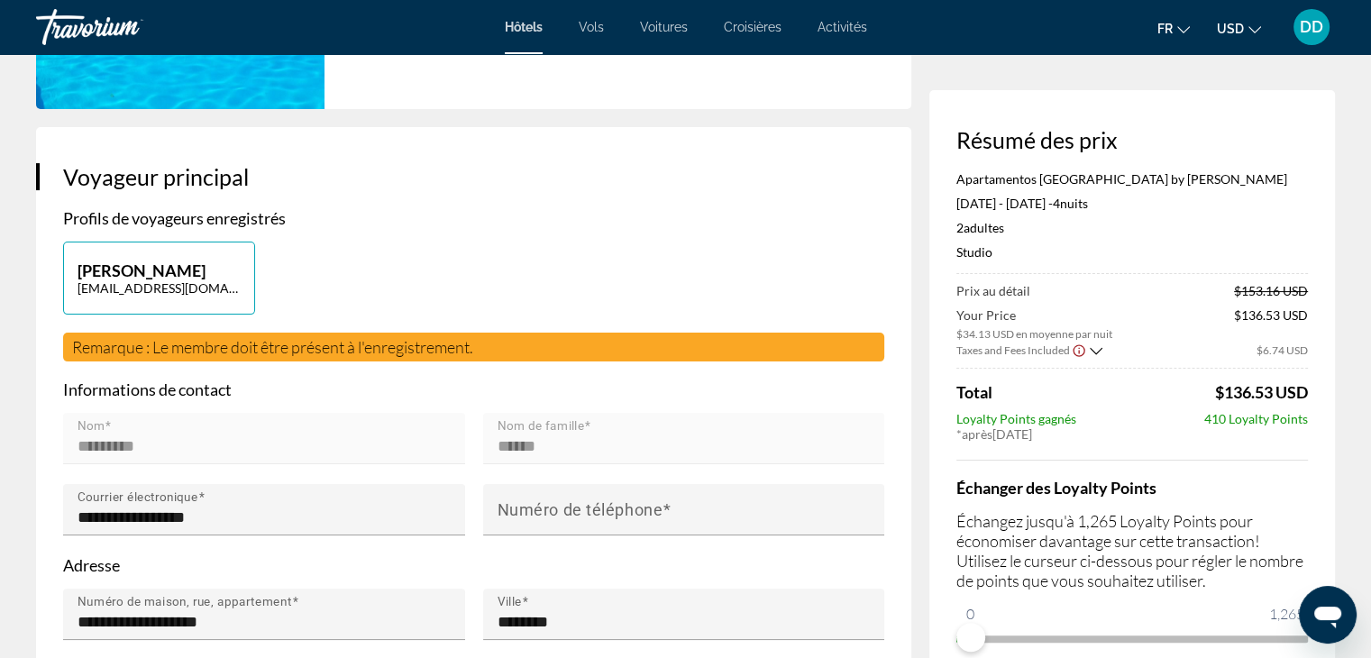
scroll to position [348, 0]
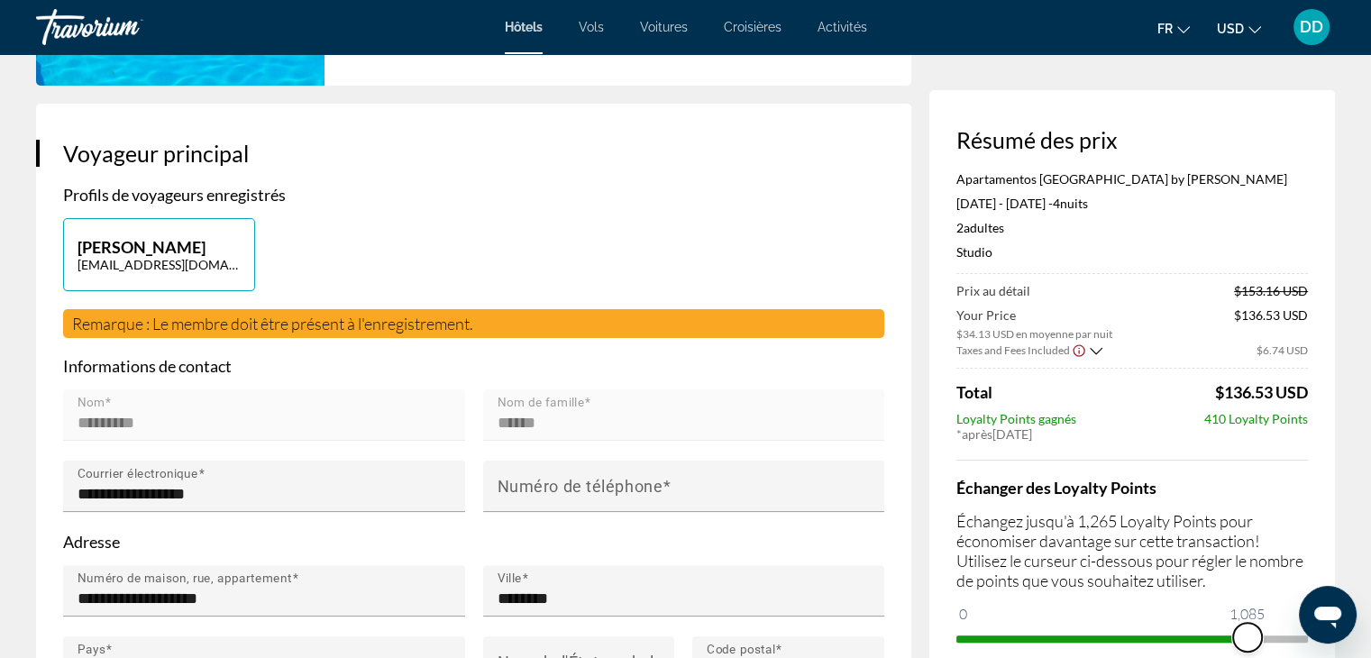
drag, startPoint x: 971, startPoint y: 635, endPoint x: 1247, endPoint y: 632, distance: 276.7
click at [1247, 632] on span "ngx-slider" at bounding box center [1247, 637] width 29 height 29
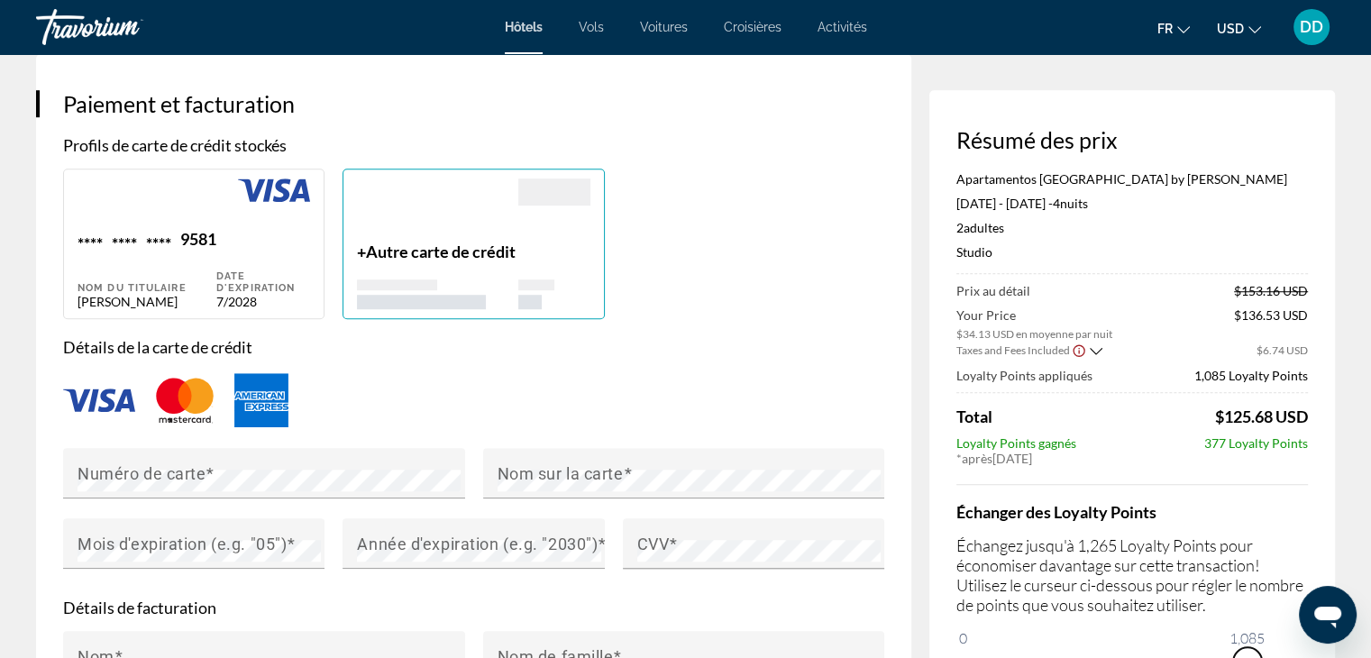
scroll to position [1320, 0]
